Goal: Navigation & Orientation: Find specific page/section

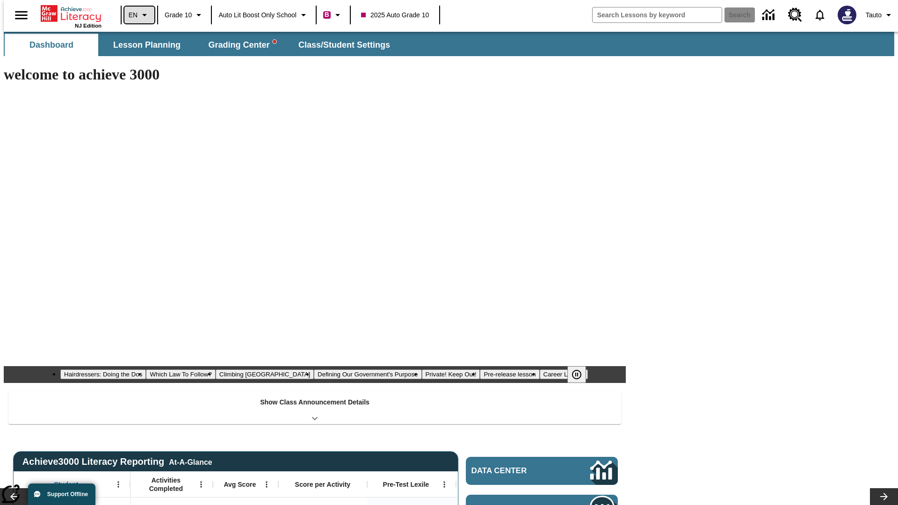
click at [139, 15] on icon "Language: EN, Select a language" at bounding box center [144, 14] width 11 height 11
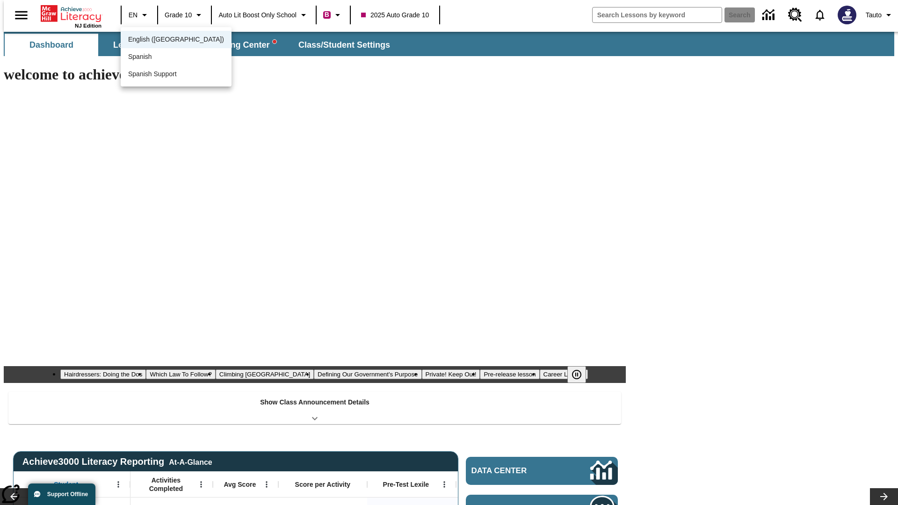
click at [156, 40] on span "English ([GEOGRAPHIC_DATA])" at bounding box center [176, 40] width 96 height 10
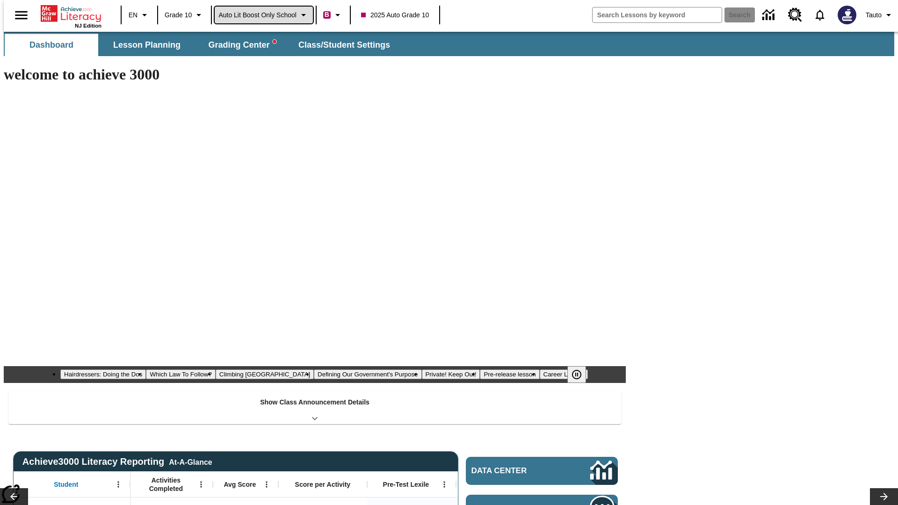
click at [263, 15] on span "Auto Lit Boost only School" at bounding box center [257, 15] width 78 height 10
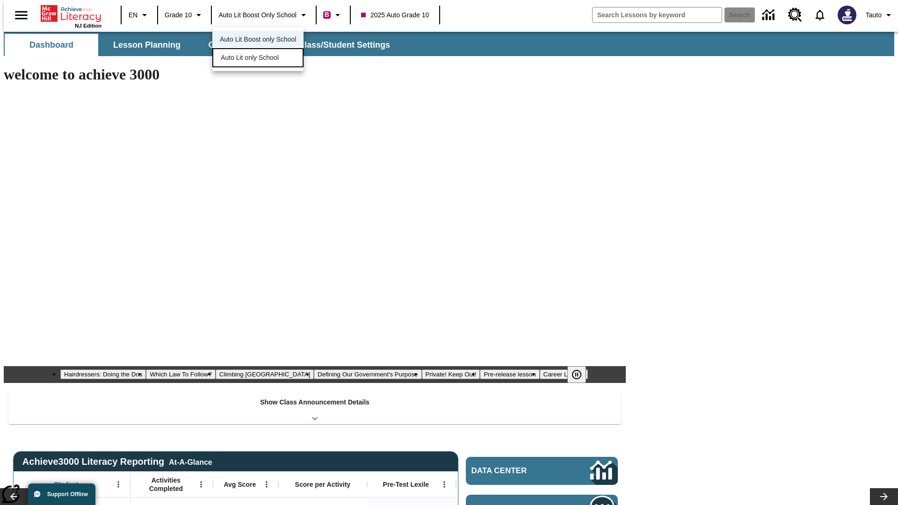
click at [250, 58] on span "Auto Lit only School" at bounding box center [250, 58] width 58 height 10
